Goal: Transaction & Acquisition: Purchase product/service

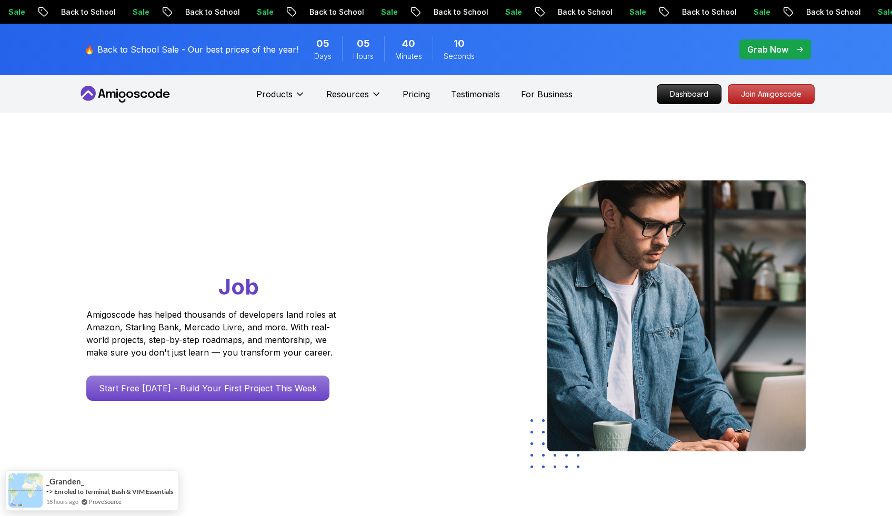
click at [139, 97] on icon at bounding box center [125, 94] width 95 height 17
click at [758, 94] on p "Join Amigoscode" at bounding box center [771, 94] width 82 height 18
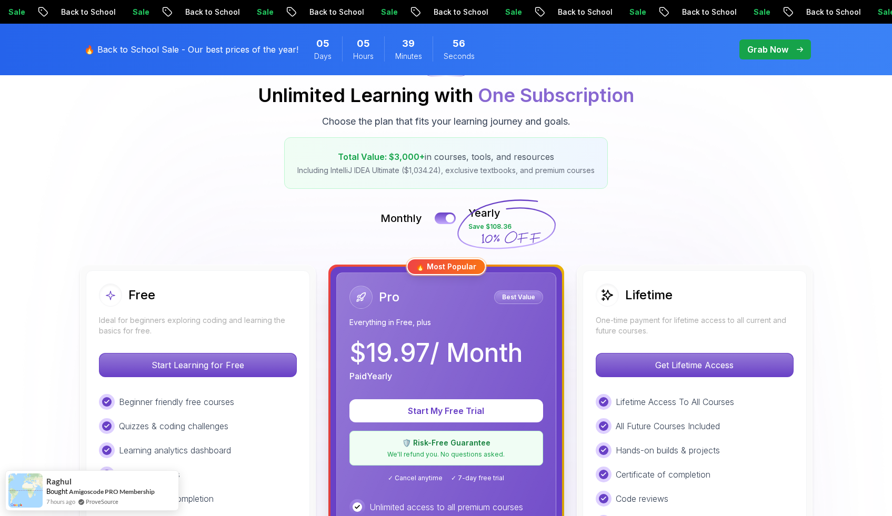
scroll to position [109, 0]
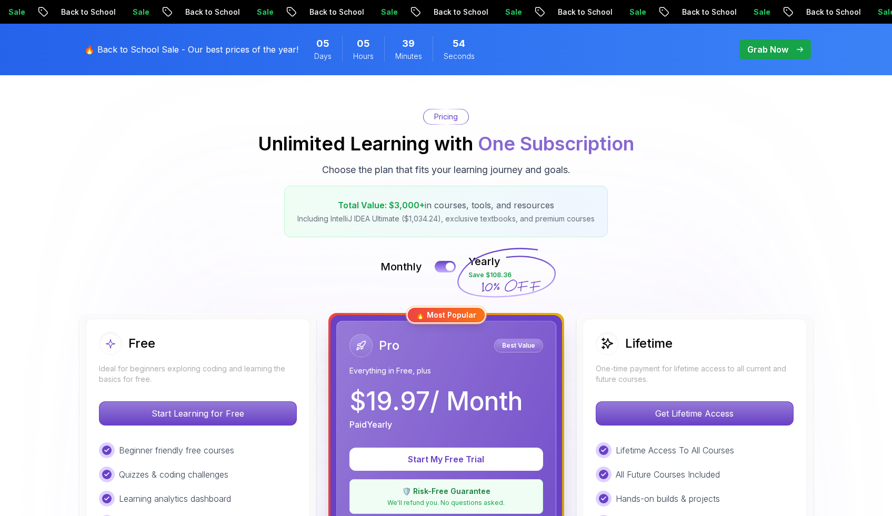
scroll to position [56, 0]
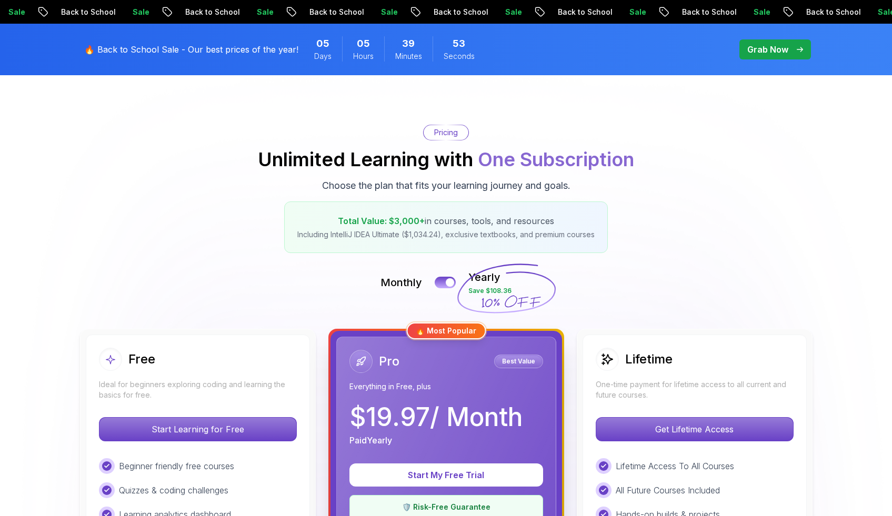
click at [574, 7] on p "Back to School" at bounding box center [585, 12] width 72 height 11
click at [235, 44] on p "🔥 Back to School Sale - Our best prices of the year!" at bounding box center [191, 49] width 214 height 13
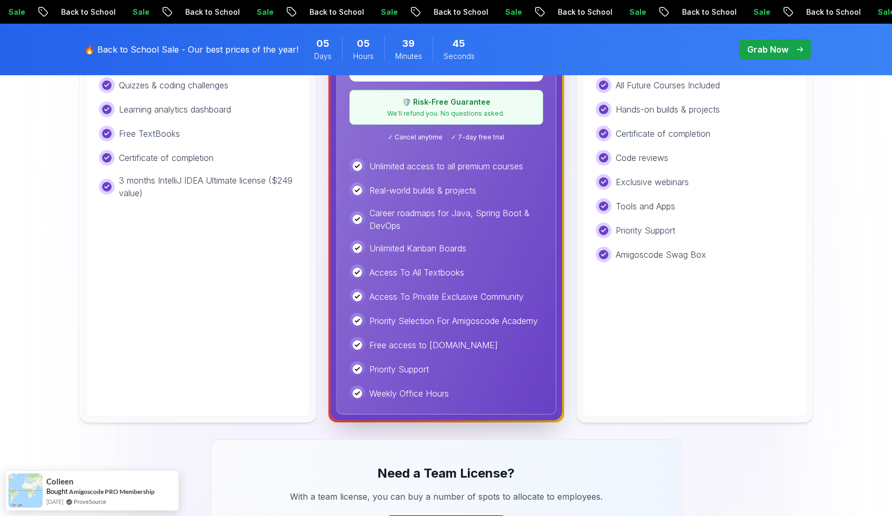
scroll to position [0, 0]
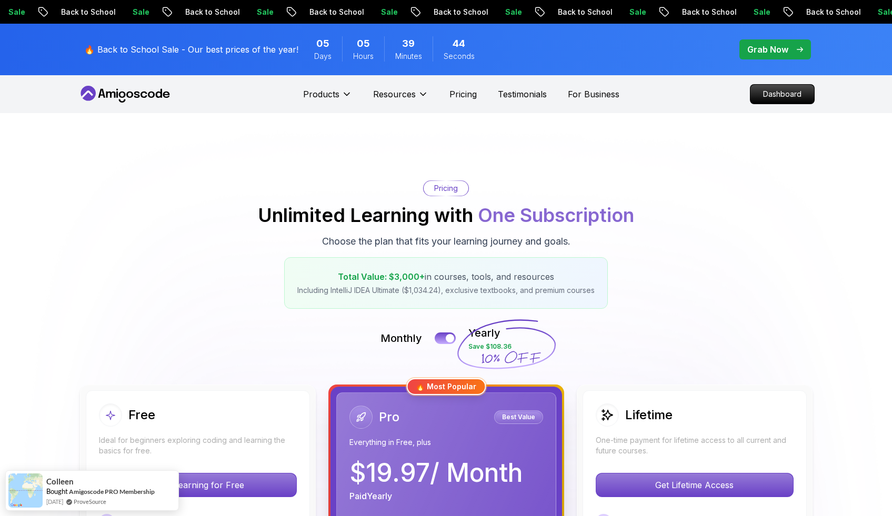
click at [132, 98] on icon at bounding box center [125, 94] width 95 height 17
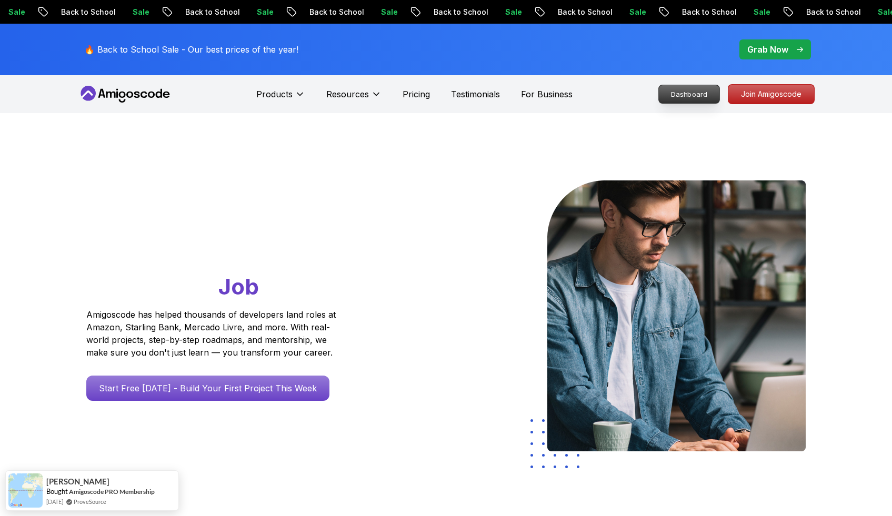
click at [684, 90] on p "Dashboard" at bounding box center [689, 94] width 60 height 18
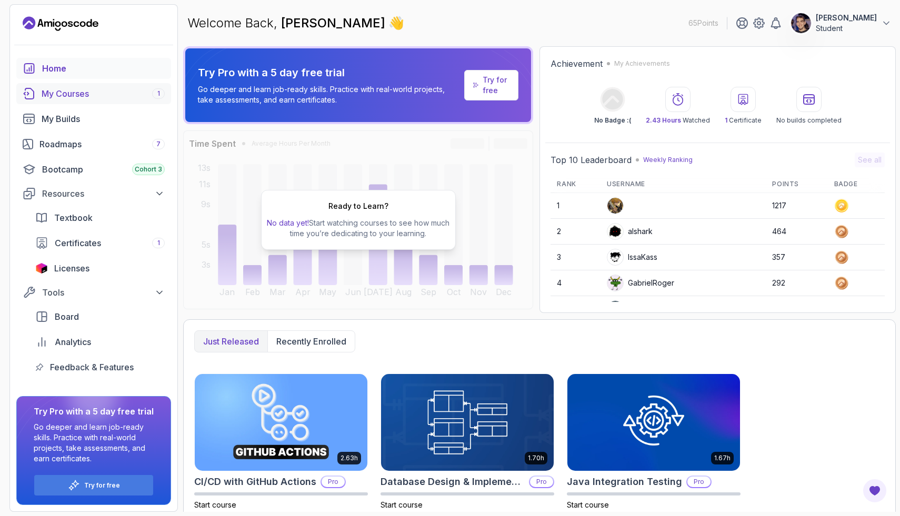
click at [132, 94] on div "My Courses 1" at bounding box center [103, 93] width 123 height 13
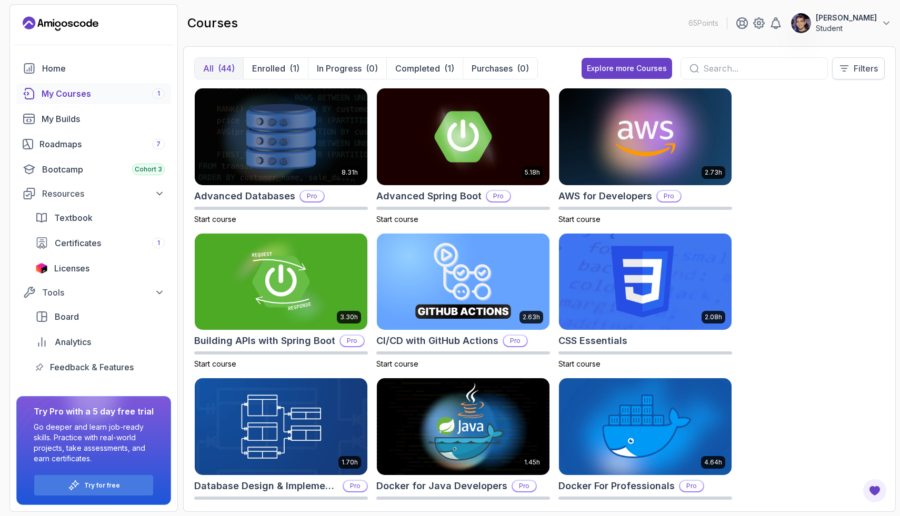
click at [853, 68] on p "Filters" at bounding box center [865, 68] width 24 height 13
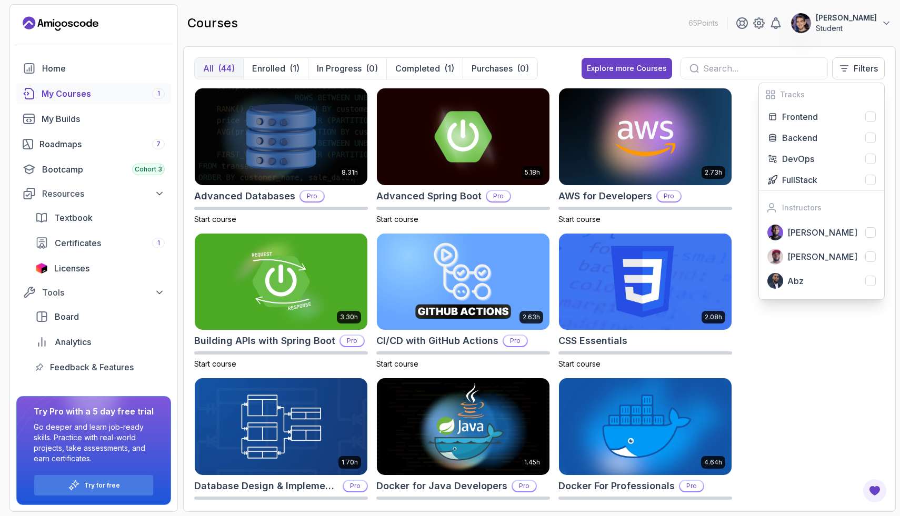
click at [824, 354] on div "8.31h Advanced Databases Pro Start course 5.18h Advanced Spring Boot Pro Start …" at bounding box center [539, 294] width 690 height 413
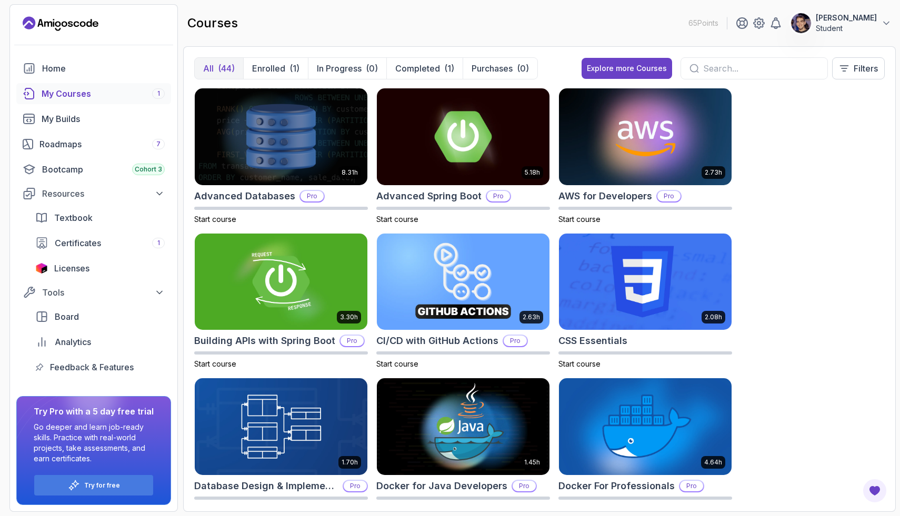
click at [824, 354] on div "8.31h Advanced Databases Pro Start course 5.18h Advanced Spring Boot Pro Start …" at bounding box center [539, 294] width 690 height 413
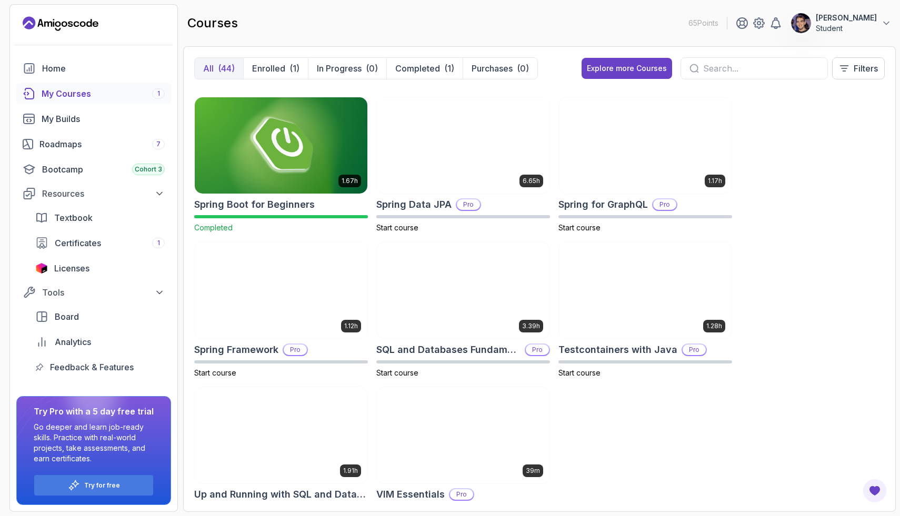
scroll to position [1766, 0]
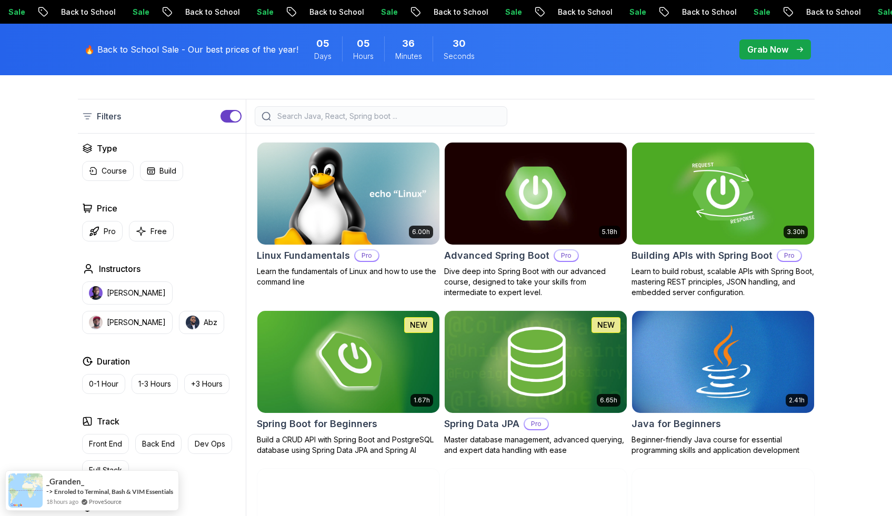
scroll to position [261, 0]
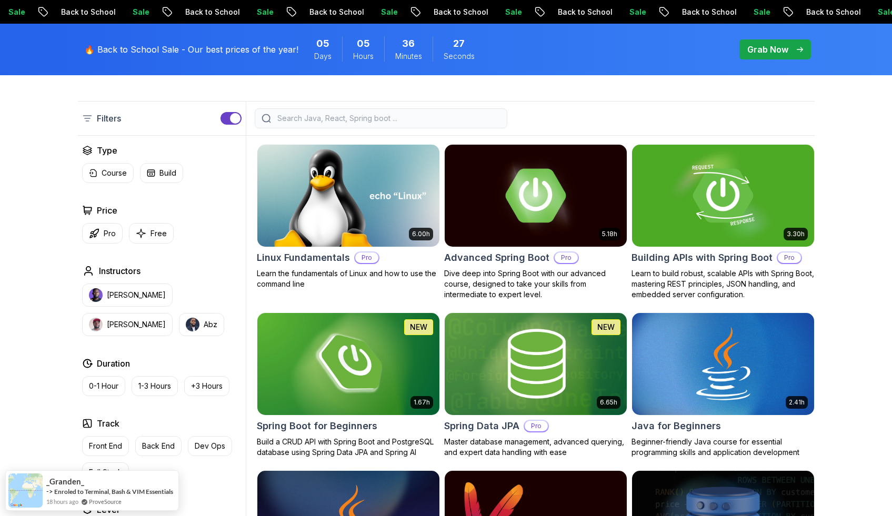
click at [771, 52] on p "Grab Now" at bounding box center [767, 49] width 41 height 13
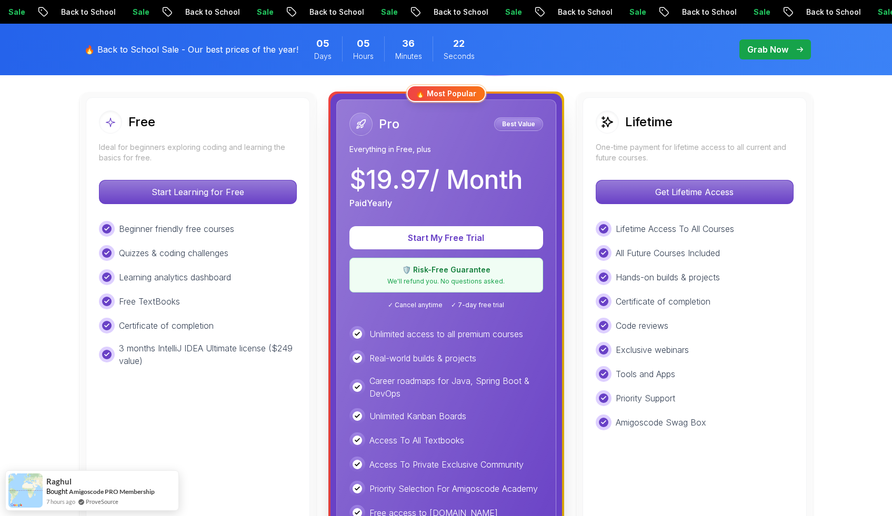
scroll to position [296, 0]
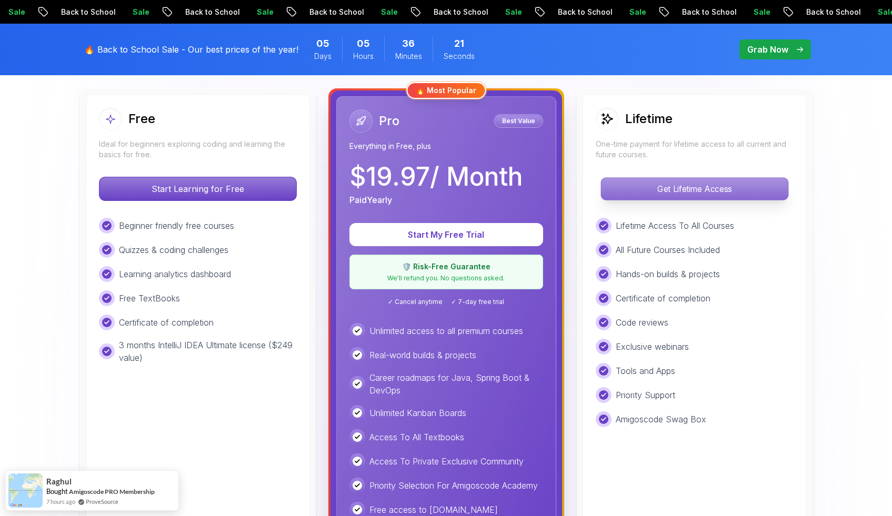
click at [692, 179] on p "Get Lifetime Access" at bounding box center [694, 189] width 187 height 22
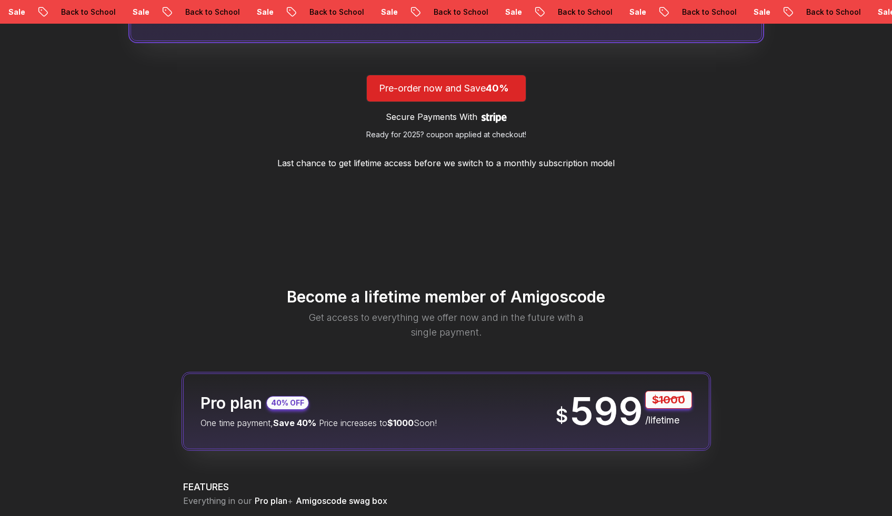
scroll to position [1268, 0]
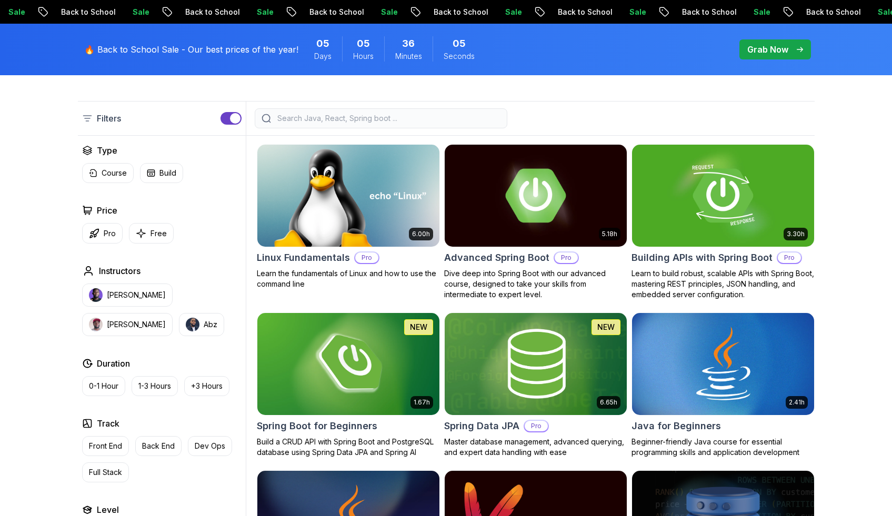
scroll to position [261, 0]
